Goal: Find contact information: Find contact information

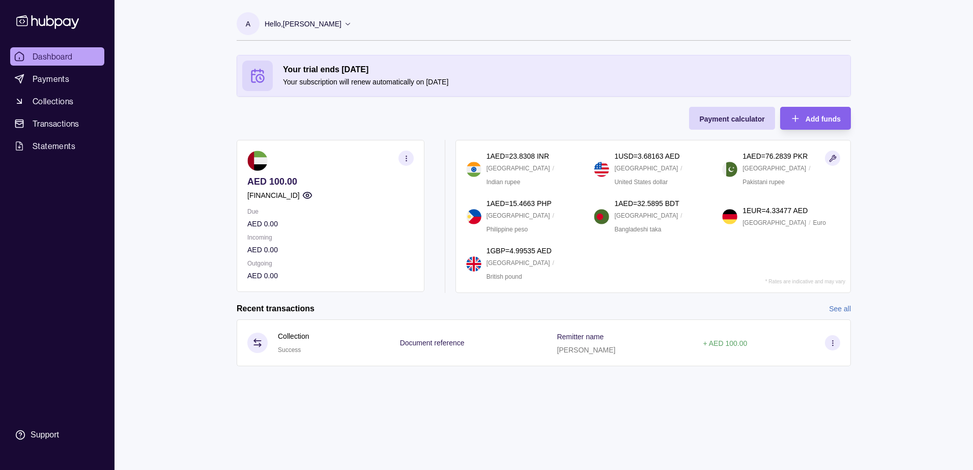
click at [344, 25] on icon at bounding box center [348, 24] width 8 height 8
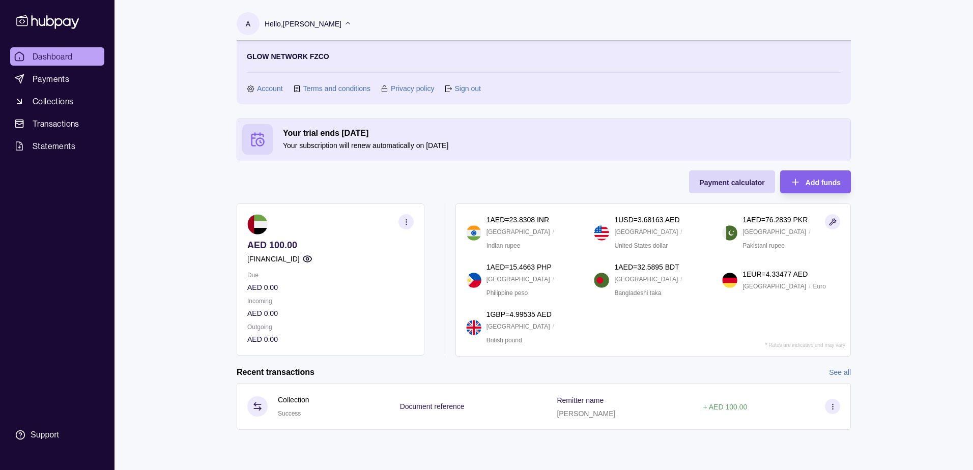
click at [264, 92] on link "Account" at bounding box center [270, 88] width 26 height 11
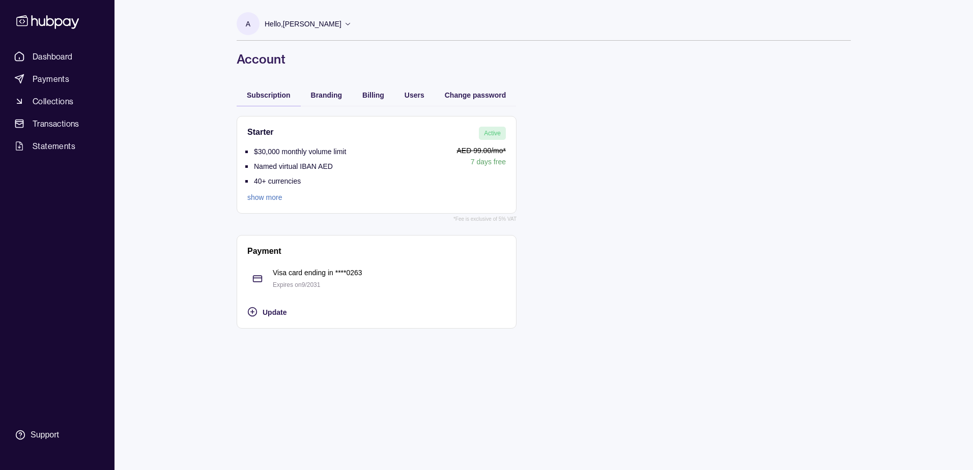
click at [261, 199] on link "show more" at bounding box center [296, 197] width 99 height 11
click at [424, 154] on p "AED 99.00 /mo*" at bounding box center [428, 150] width 155 height 11
click at [288, 148] on p "$30,000 monthly volume limit" at bounding box center [300, 152] width 92 height 8
click at [61, 16] on icon at bounding box center [47, 21] width 67 height 19
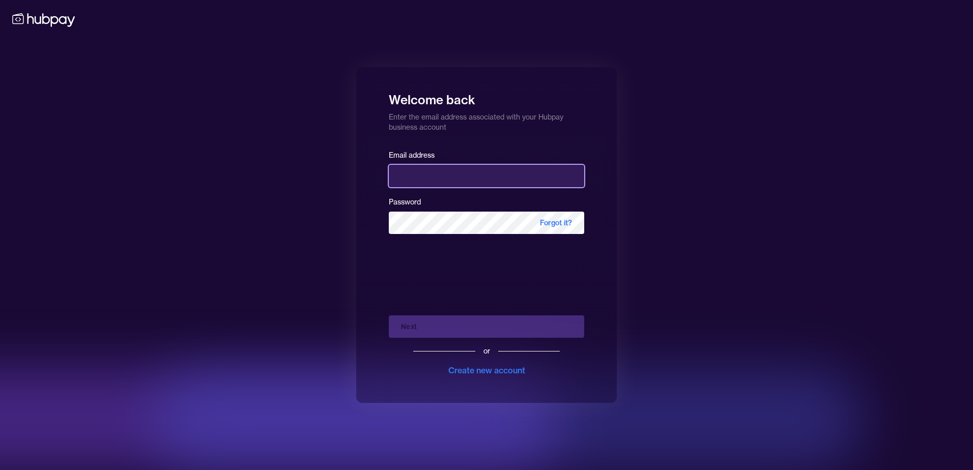
type input "**********"
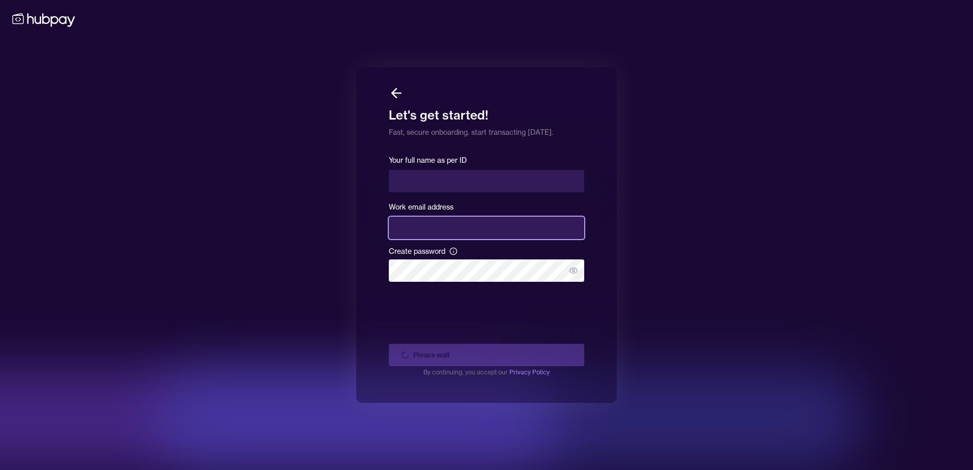
type input "**********"
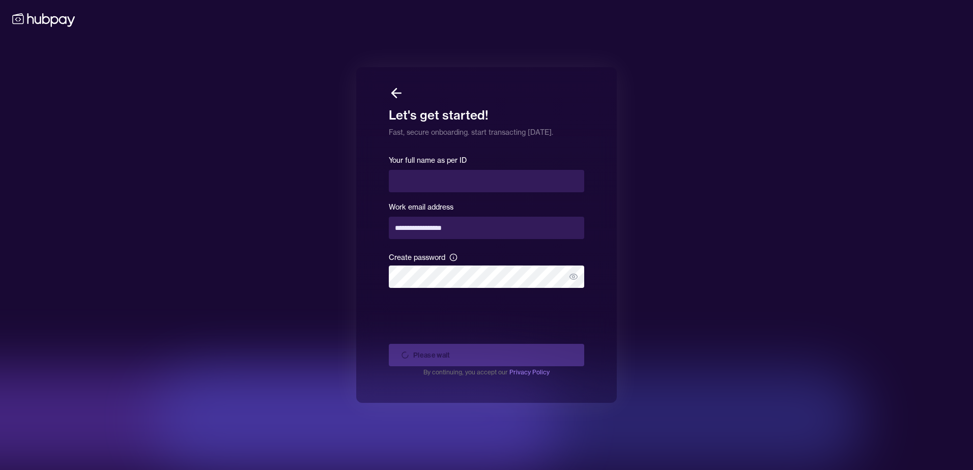
click at [396, 91] on icon at bounding box center [396, 93] width 15 height 15
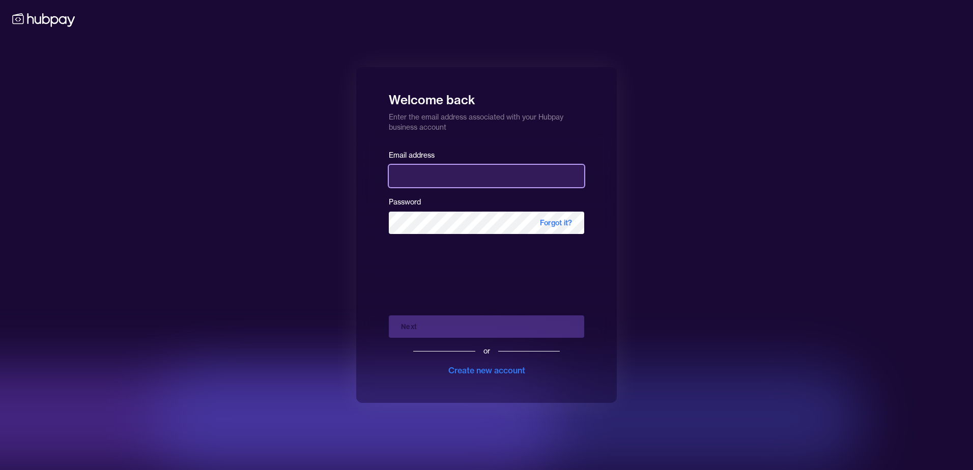
type input "**********"
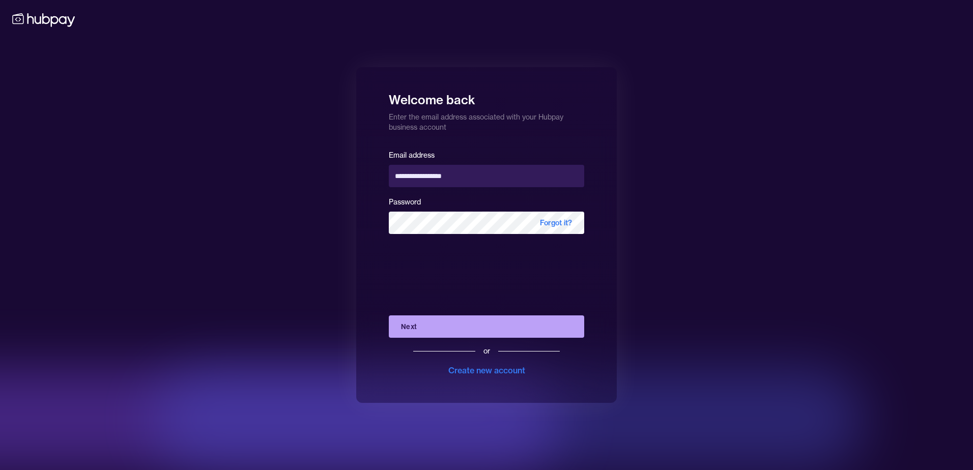
click at [558, 327] on button "Next" at bounding box center [486, 327] width 195 height 22
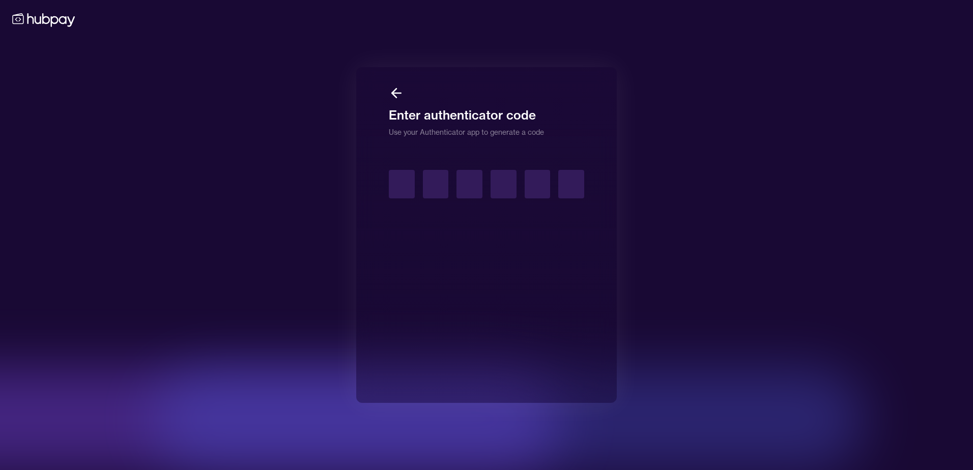
type input "*"
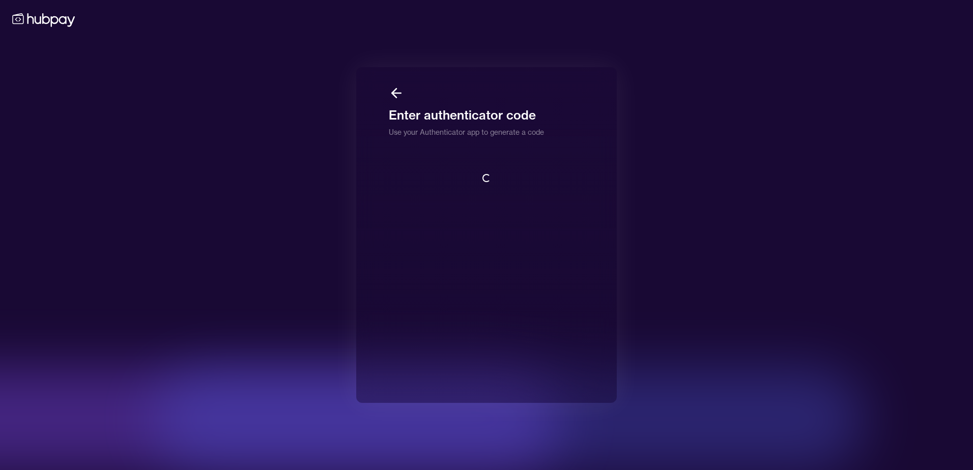
scroll to position [1, 0]
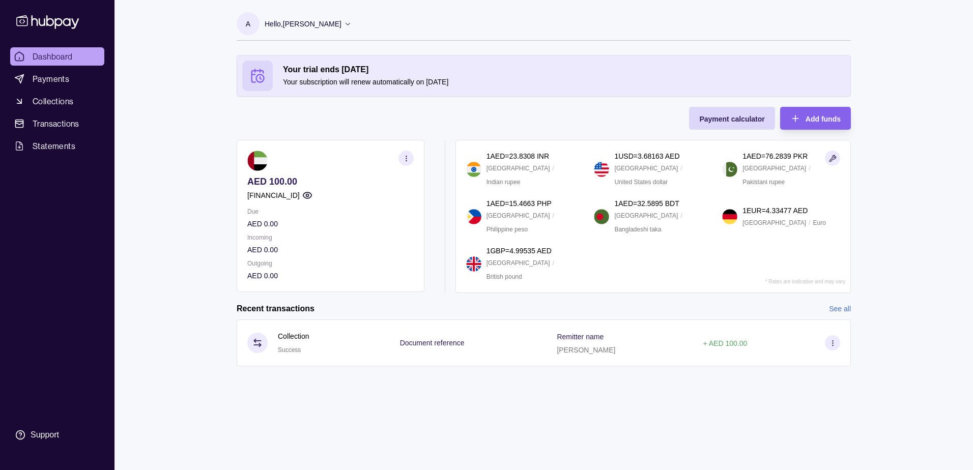
click at [346, 23] on icon at bounding box center [348, 24] width 5 height 3
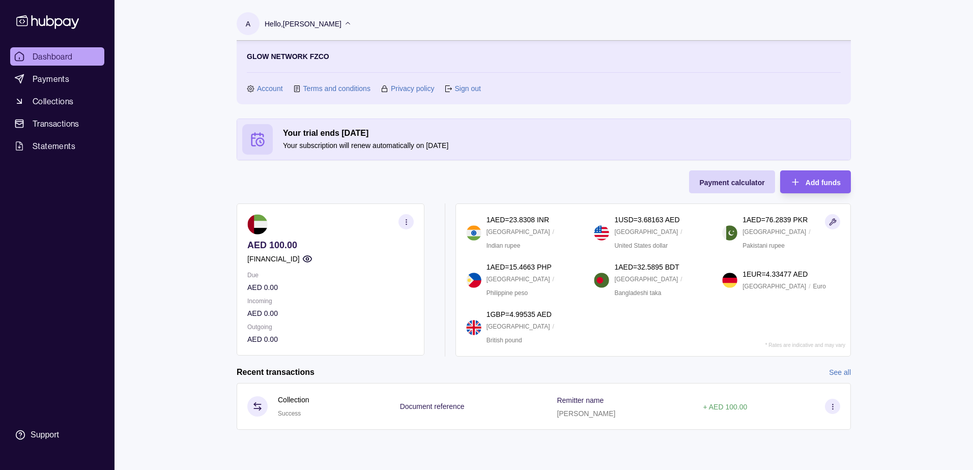
click at [264, 89] on link "Account" at bounding box center [270, 88] width 26 height 11
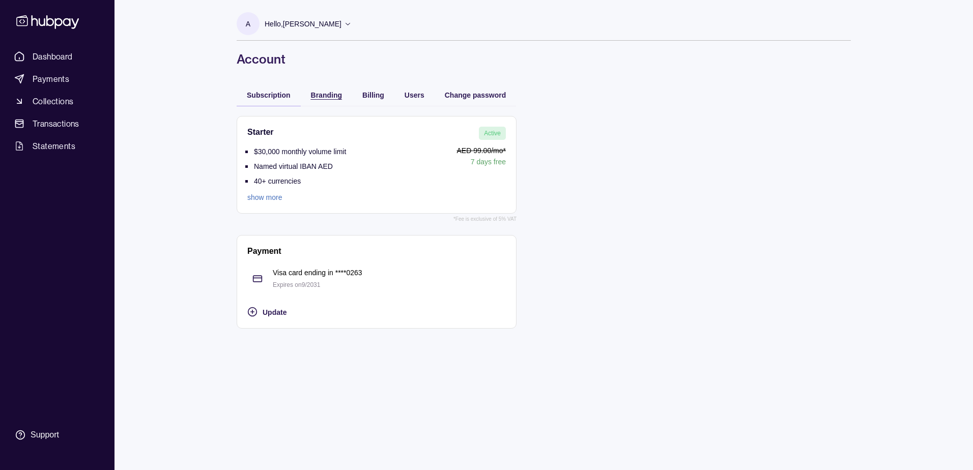
click at [325, 96] on span "Branding" at bounding box center [326, 95] width 31 height 8
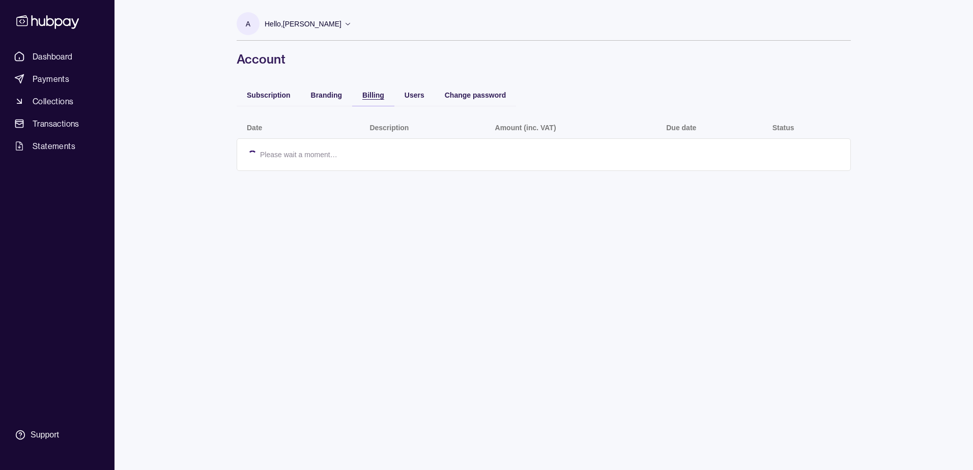
click at [374, 91] on span "Billing" at bounding box center [373, 95] width 22 height 8
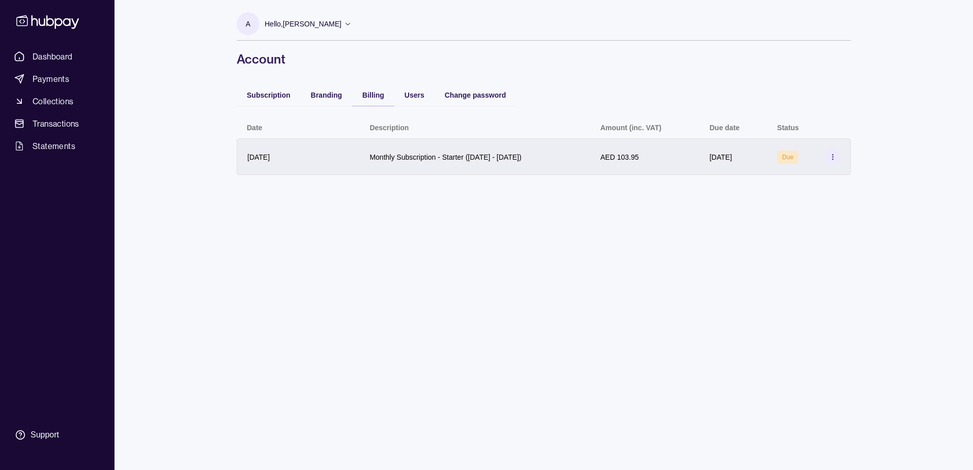
click at [834, 156] on icon at bounding box center [833, 157] width 8 height 8
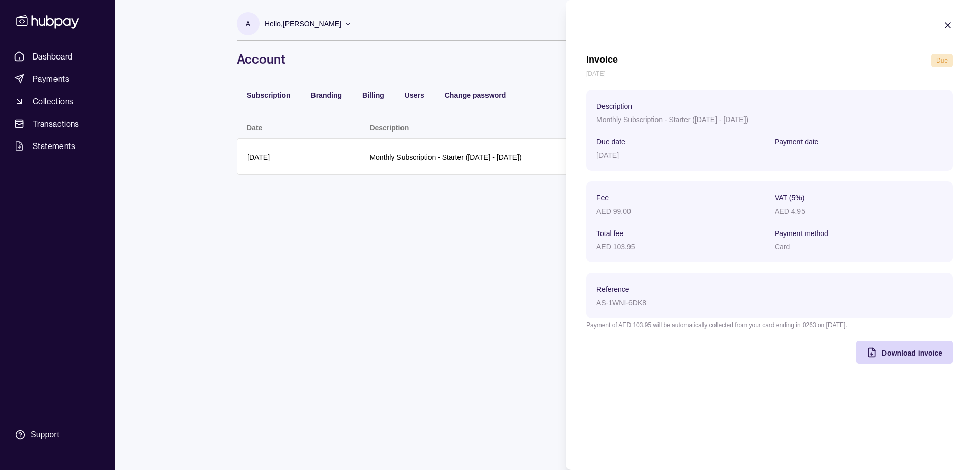
click at [946, 24] on icon "button" at bounding box center [947, 25] width 5 height 5
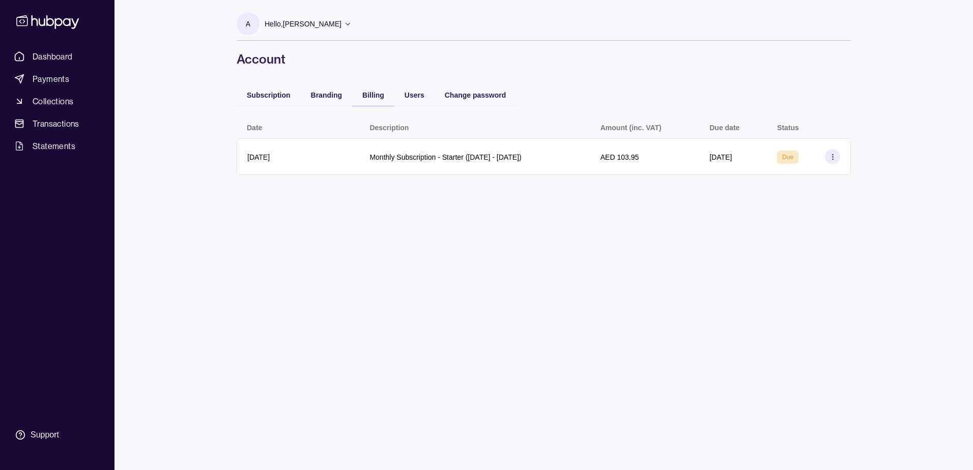
click at [482, 156] on p "Monthly Subscription - Starter (10 Sep 2025 - 9 Oct 2025)" at bounding box center [446, 157] width 152 height 8
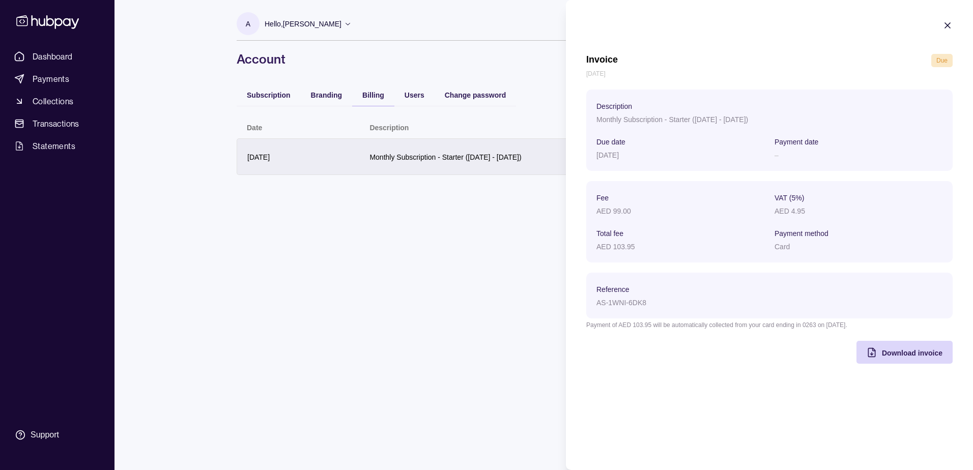
drag, startPoint x: 456, startPoint y: 263, endPoint x: 629, endPoint y: 172, distance: 195.4
click at [458, 261] on html "Dashboard Payments Collections Transactions Statements Support A Hello, Arno Ja…" at bounding box center [486, 235] width 973 height 470
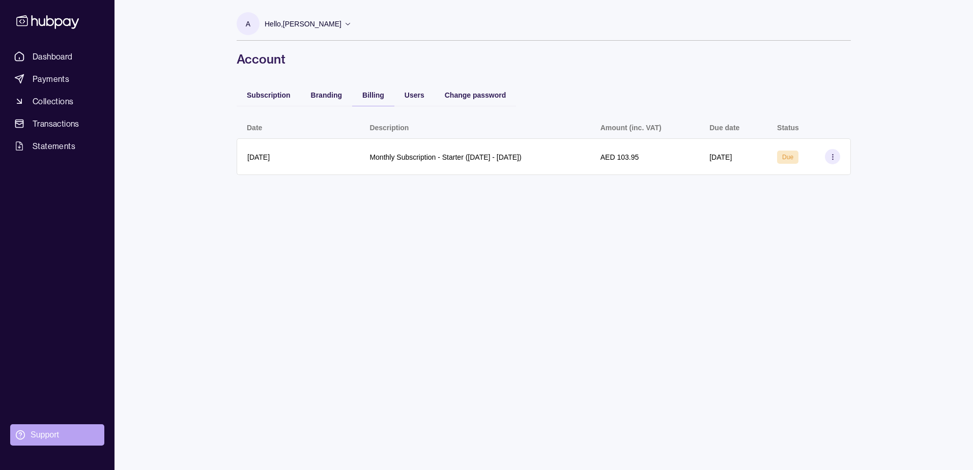
click at [42, 435] on div "Support" at bounding box center [45, 435] width 29 height 11
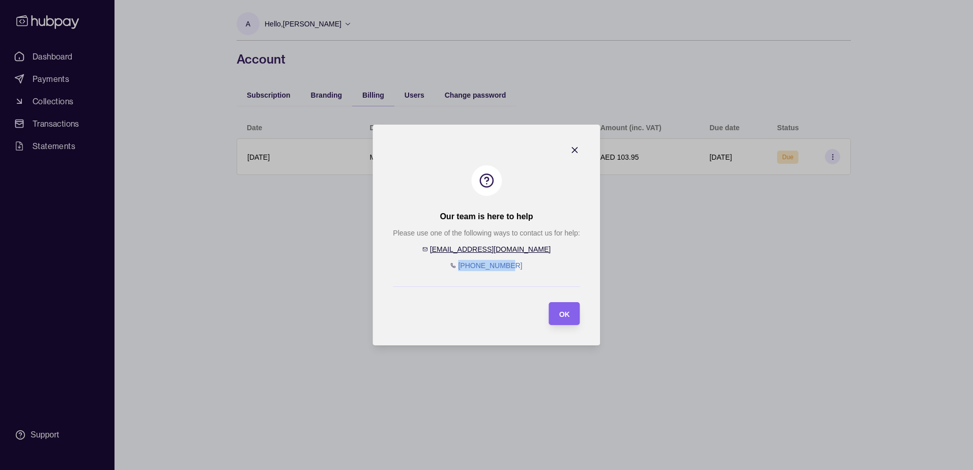
drag, startPoint x: 530, startPoint y: 264, endPoint x: 456, endPoint y: 264, distance: 74.3
click at [456, 264] on div "Please use one of the following ways to contact us for help: help@hubpay.ae +97…" at bounding box center [486, 250] width 187 height 44
copy link "+97144592899"
click at [575, 150] on icon "button" at bounding box center [575, 150] width 5 height 5
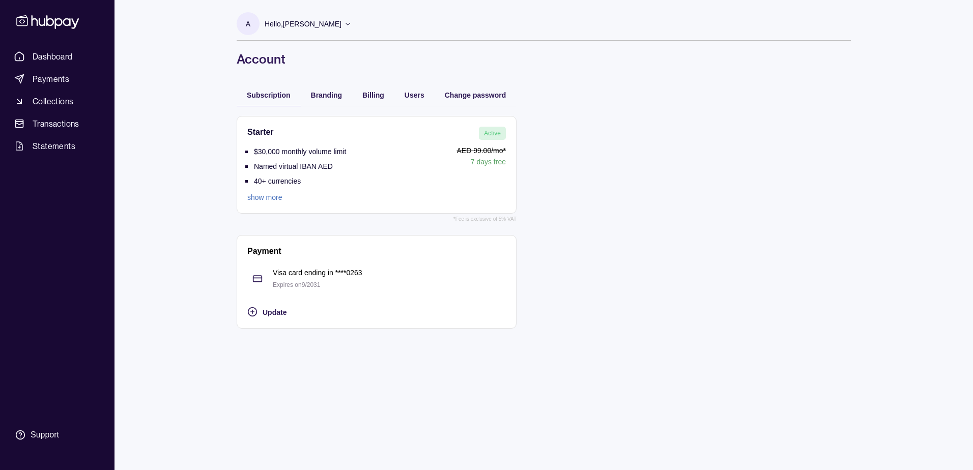
click at [344, 25] on icon at bounding box center [348, 24] width 8 height 8
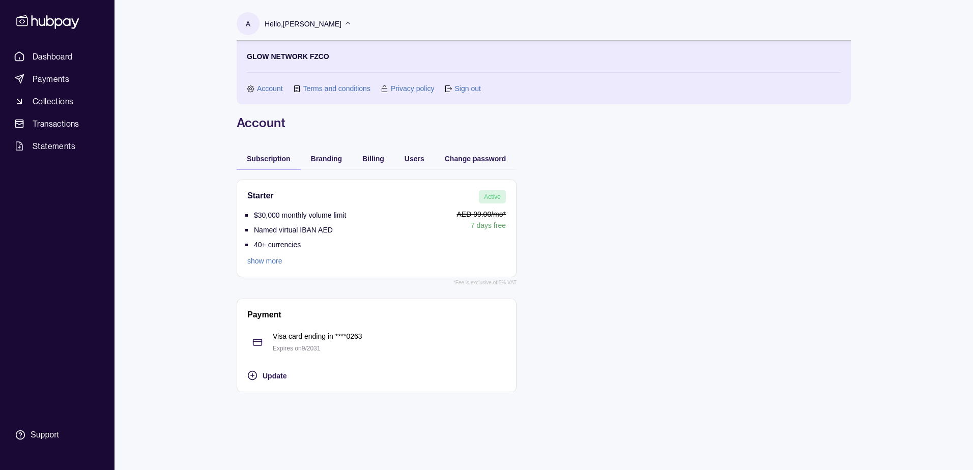
click at [263, 87] on link "Account" at bounding box center [270, 88] width 26 height 11
click at [271, 20] on p "Hello, Arno Jacobs" at bounding box center [303, 23] width 77 height 11
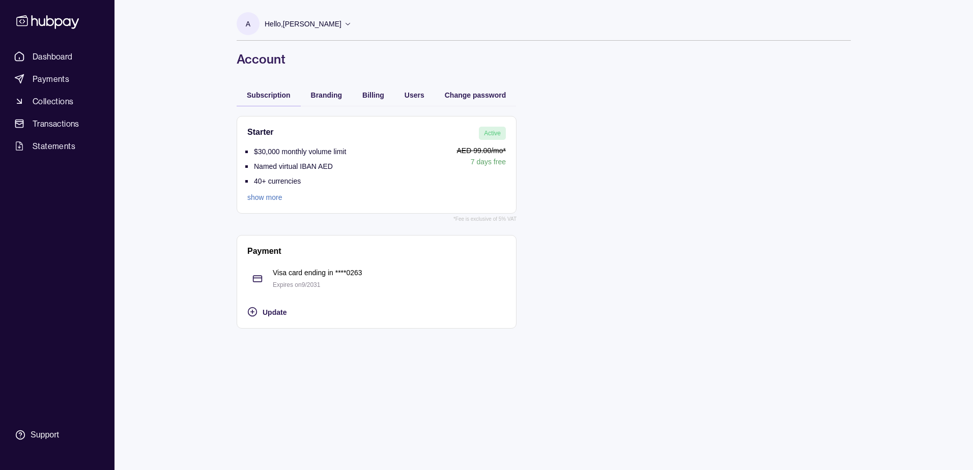
click at [271, 20] on p "Hello, Arno Jacobs" at bounding box center [303, 23] width 77 height 11
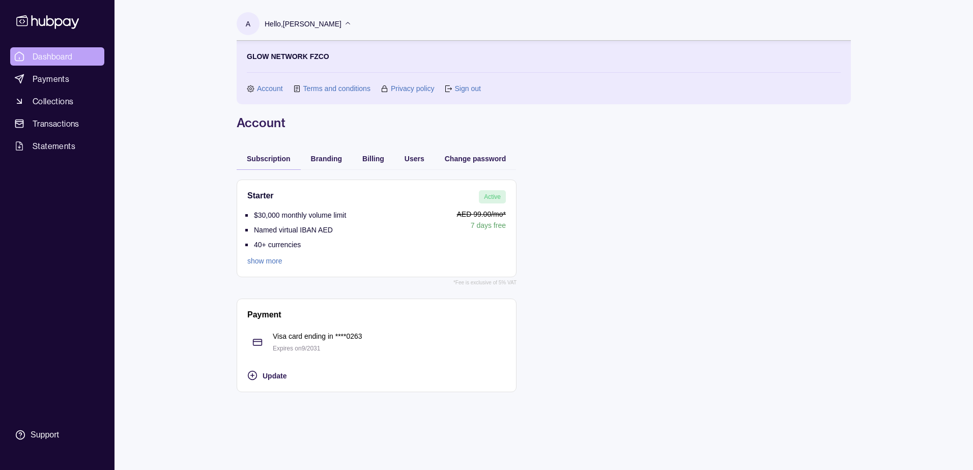
click at [52, 54] on span "Dashboard" at bounding box center [53, 56] width 40 height 12
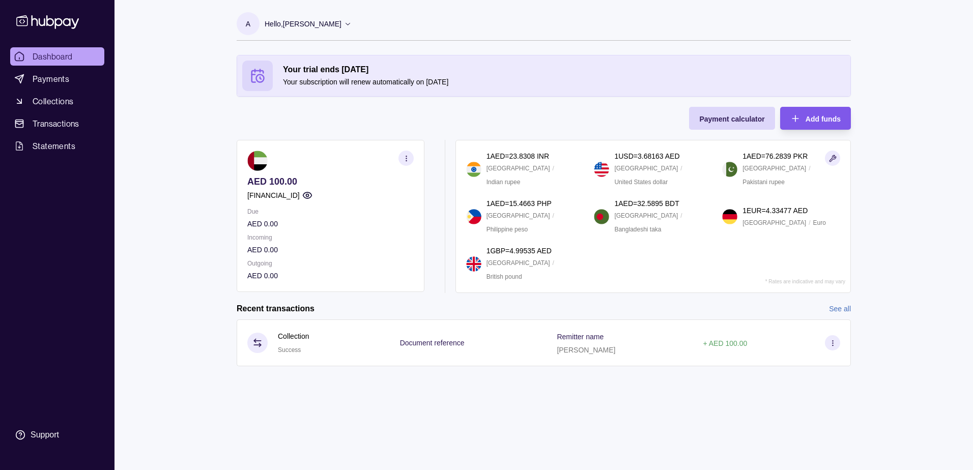
click at [818, 115] on span "Add funds" at bounding box center [823, 119] width 35 height 8
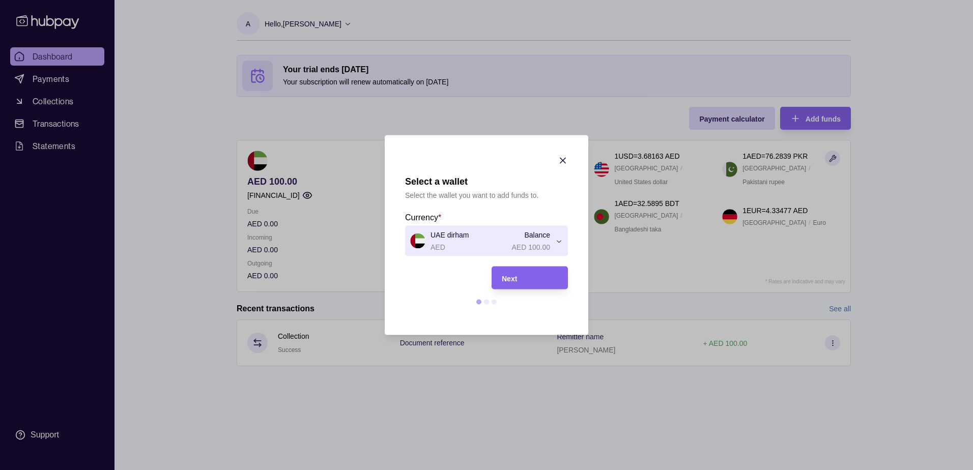
click at [555, 470] on div "Select a wallet Select the wallet you want to add funds to. Currency * UAE dirh…" at bounding box center [486, 470] width 973 height 0
click at [496, 470] on div "Select a wallet Select the wallet you want to add funds to. Currency * UAE dirh…" at bounding box center [486, 470] width 973 height 0
drag, startPoint x: 484, startPoint y: 303, endPoint x: 503, endPoint y: 280, distance: 30.4
click at [486, 301] on section at bounding box center [486, 302] width 163 height 5
click at [563, 156] on icon "button" at bounding box center [563, 161] width 10 height 10
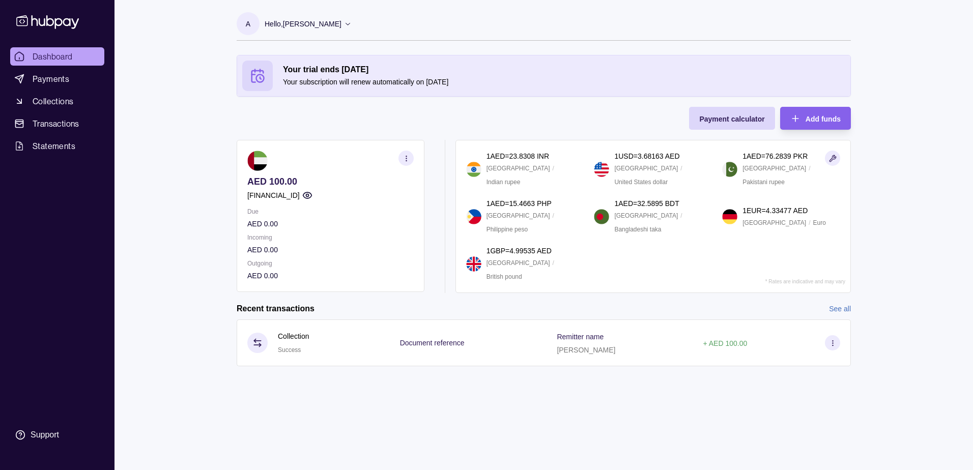
click at [344, 21] on icon at bounding box center [348, 24] width 8 height 8
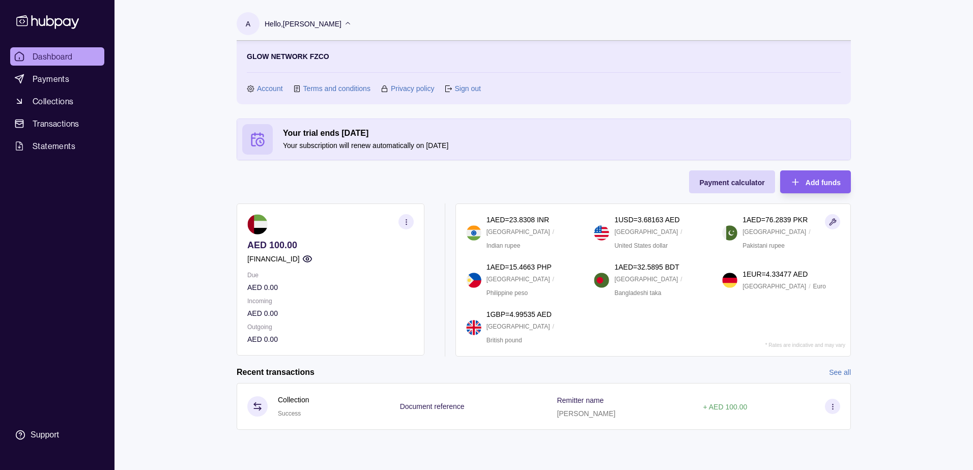
click at [266, 88] on link "Account" at bounding box center [270, 88] width 26 height 11
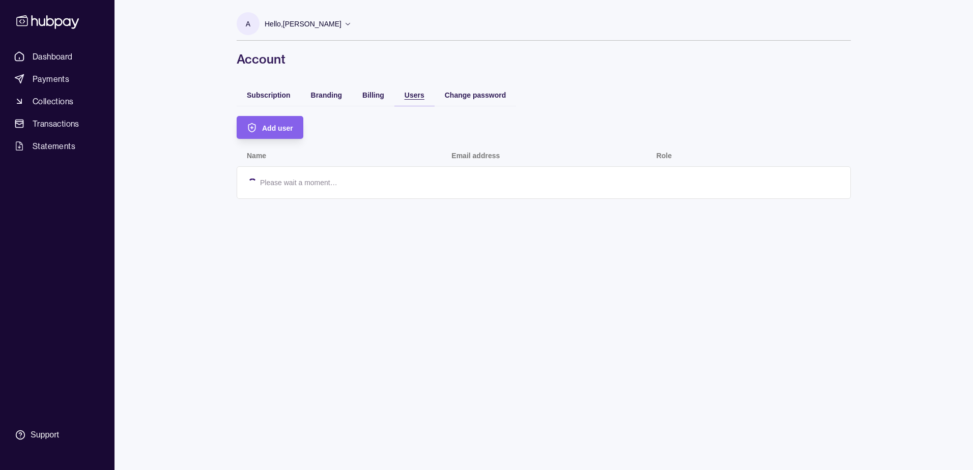
click at [420, 99] on div "Users" at bounding box center [415, 95] width 20 height 12
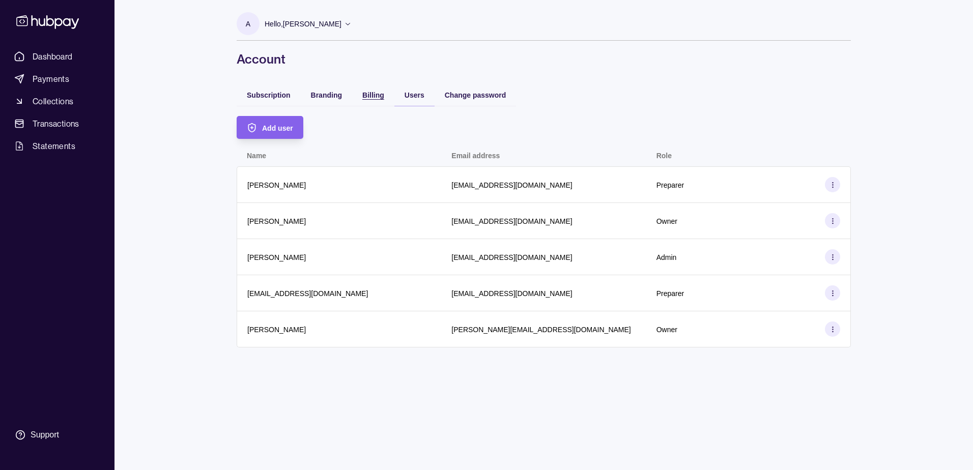
click at [368, 91] on span "Billing" at bounding box center [373, 95] width 22 height 8
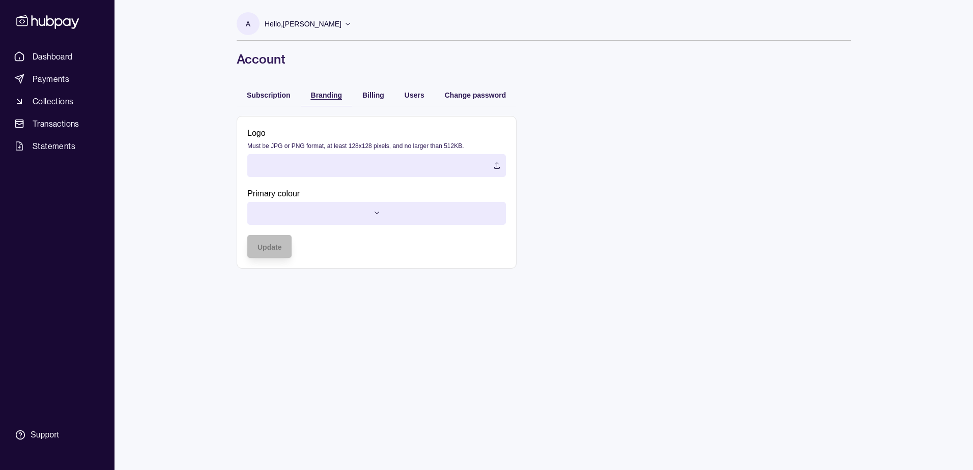
click at [320, 91] on div "Branding" at bounding box center [326, 95] width 31 height 12
click at [380, 93] on span "Billing" at bounding box center [373, 95] width 22 height 8
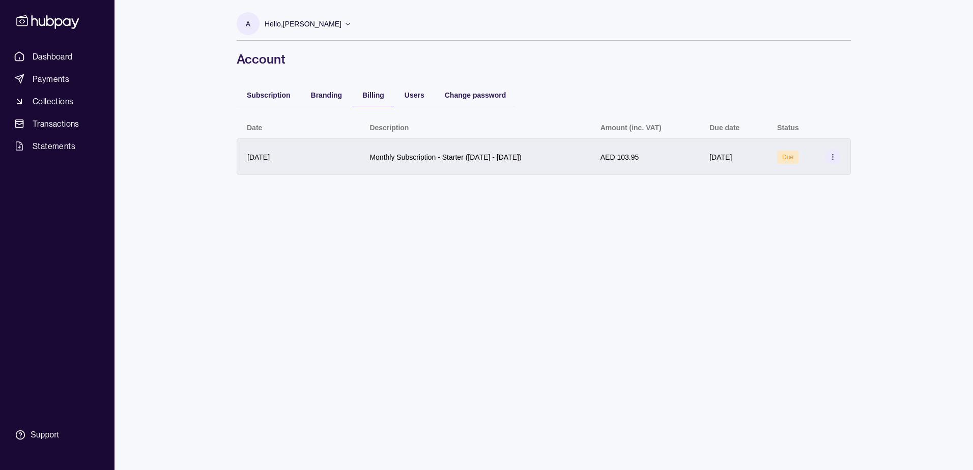
click at [833, 156] on icon at bounding box center [833, 157] width 8 height 8
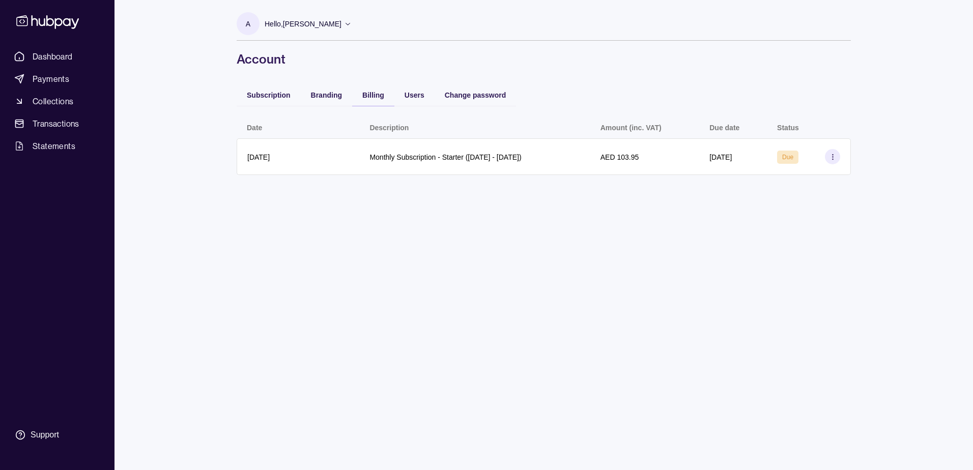
click at [467, 243] on html "Dashboard Payments Collections Transactions Statements Support A Hello, Arno Ja…" at bounding box center [486, 235] width 973 height 470
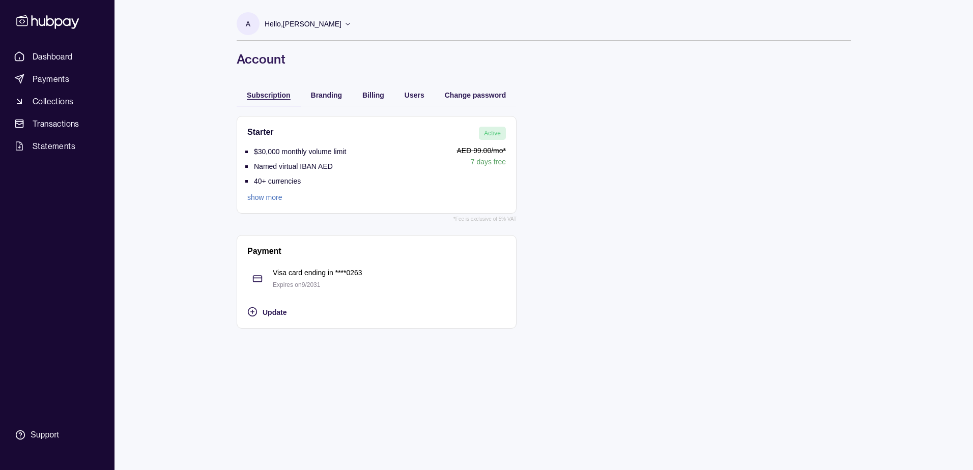
click at [261, 89] on div "Subscription" at bounding box center [269, 95] width 44 height 12
drag, startPoint x: 274, startPoint y: 168, endPoint x: 359, endPoint y: 172, distance: 85.1
click at [359, 172] on div "$30,000 monthly volume limit Named virtual IBAN AED 40+ currencies show more AE…" at bounding box center [376, 174] width 259 height 58
drag, startPoint x: 359, startPoint y: 172, endPoint x: 596, endPoint y: 199, distance: 238.3
click at [596, 199] on div "Starter Active $30,000 monthly volume limit Named virtual IBAN AED 40+ currenci…" at bounding box center [544, 222] width 614 height 233
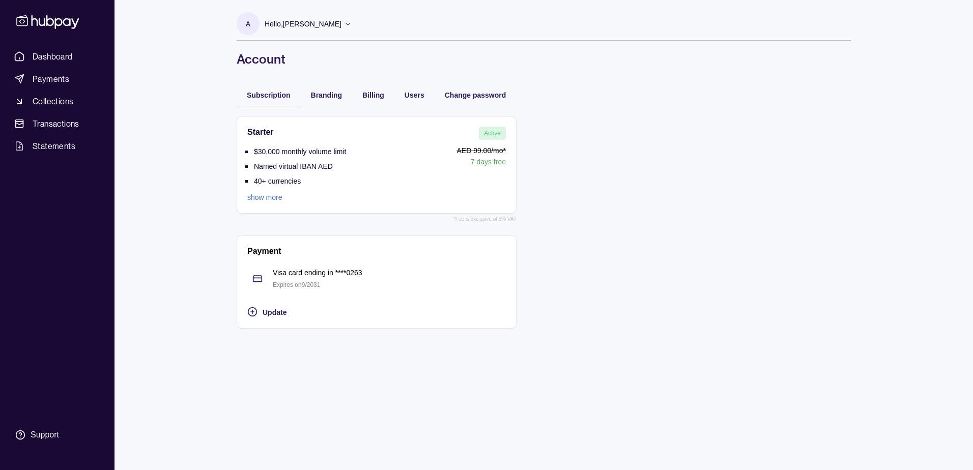
click at [258, 194] on link "show more" at bounding box center [296, 197] width 99 height 11
click at [47, 429] on section "Support" at bounding box center [57, 435] width 94 height 21
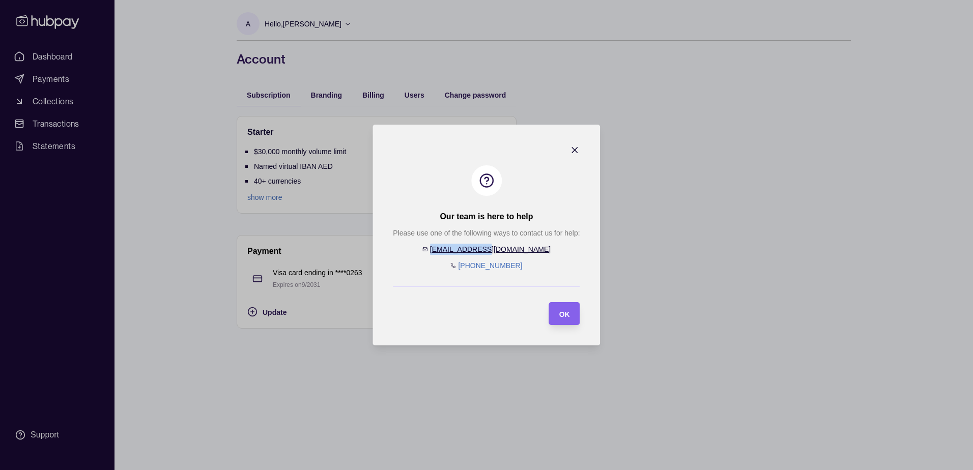
drag, startPoint x: 522, startPoint y: 250, endPoint x: 465, endPoint y: 251, distance: 57.0
click at [465, 251] on div "Please use one of the following ways to contact us for help: help@hubpay.ae +97…" at bounding box center [486, 250] width 187 height 44
copy link "help@hubpay.ae"
drag, startPoint x: 689, startPoint y: 123, endPoint x: 601, endPoint y: 129, distance: 88.2
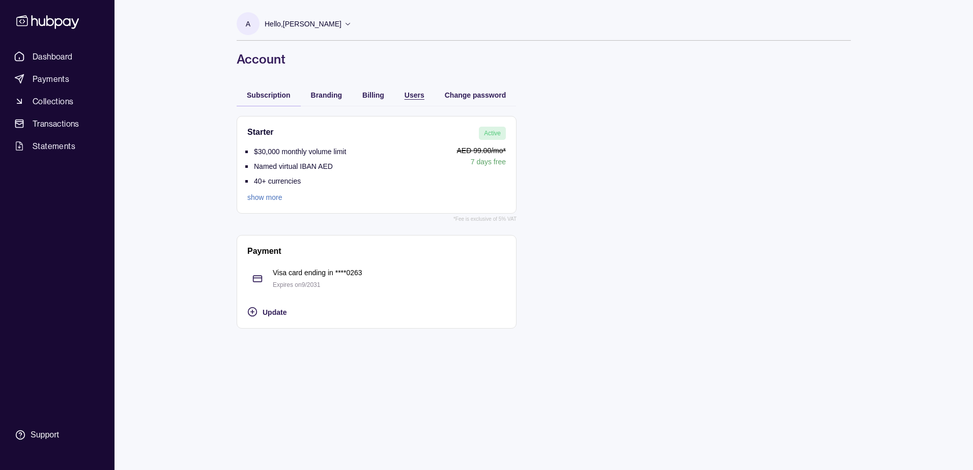
click at [409, 91] on span "Users" at bounding box center [415, 95] width 20 height 8
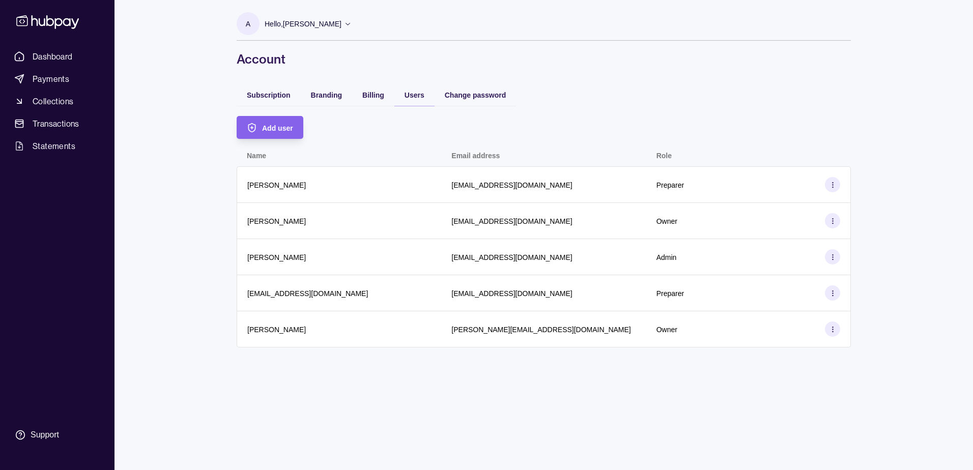
click at [344, 23] on icon at bounding box center [348, 24] width 8 height 8
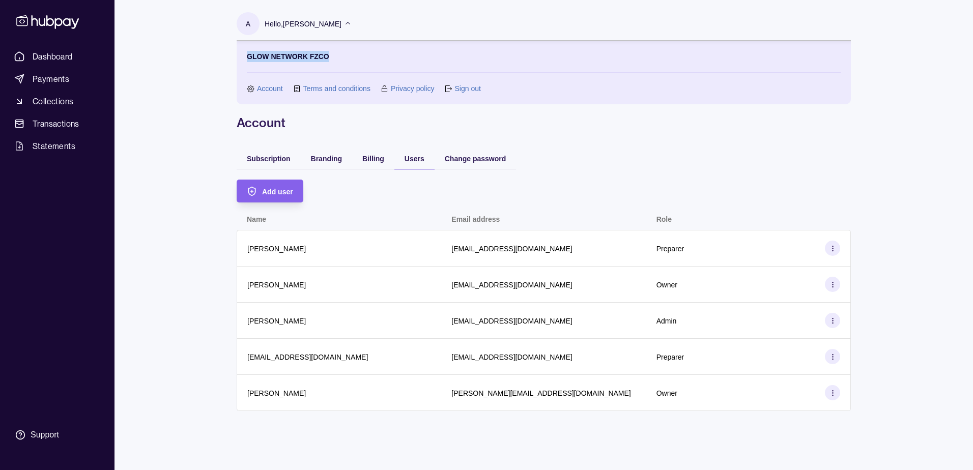
drag, startPoint x: 329, startPoint y: 57, endPoint x: 246, endPoint y: 59, distance: 83.0
click at [248, 56] on section "GLOW NETWORK FZCO Account Terms and conditions Privacy policy Sign out" at bounding box center [544, 72] width 594 height 43
copy p "GLOW NETWORK FZCO"
